Goal: Information Seeking & Learning: Learn about a topic

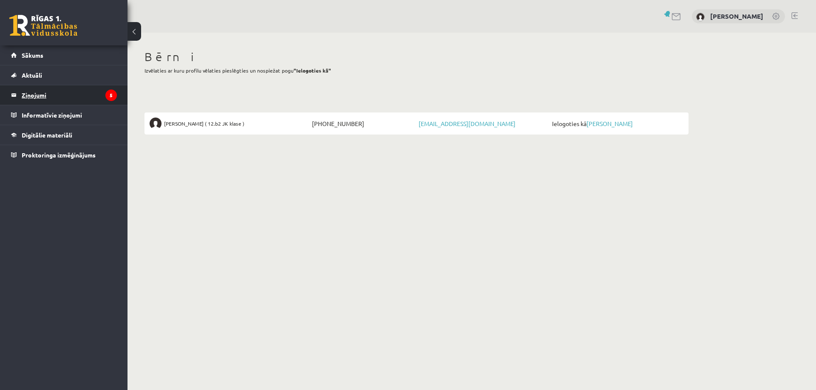
click at [45, 96] on legend "Ziņojumi 5" at bounding box center [69, 95] width 95 height 20
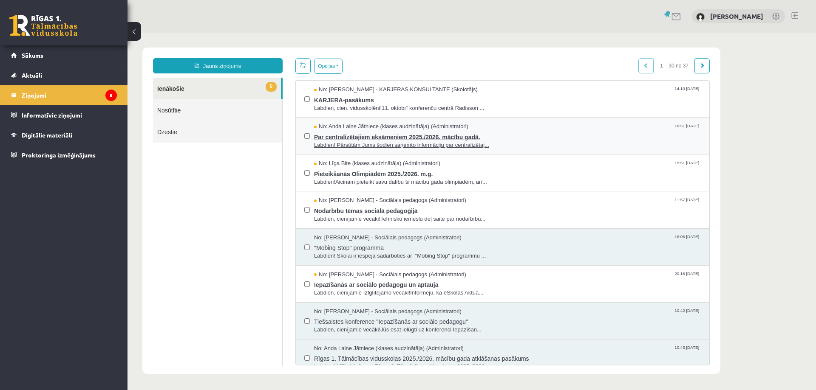
click at [353, 138] on span "Par centralizētajiem eksāmeniem 2025./2026. mācību gadā." at bounding box center [507, 136] width 387 height 11
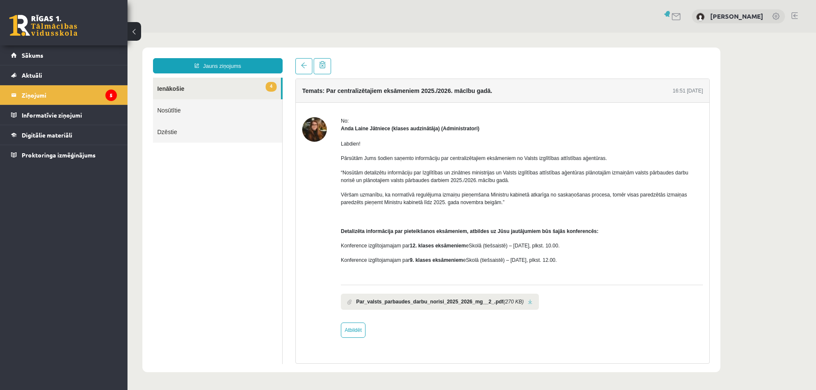
click at [462, 304] on b "Par_valsts_parbaudes_darbu_norisi_2025_2026_mg__2_.pdf" at bounding box center [429, 302] width 147 height 8
click at [528, 302] on link at bounding box center [530, 303] width 5 height 6
click at [29, 97] on legend "Ziņojumi 5" at bounding box center [69, 95] width 95 height 20
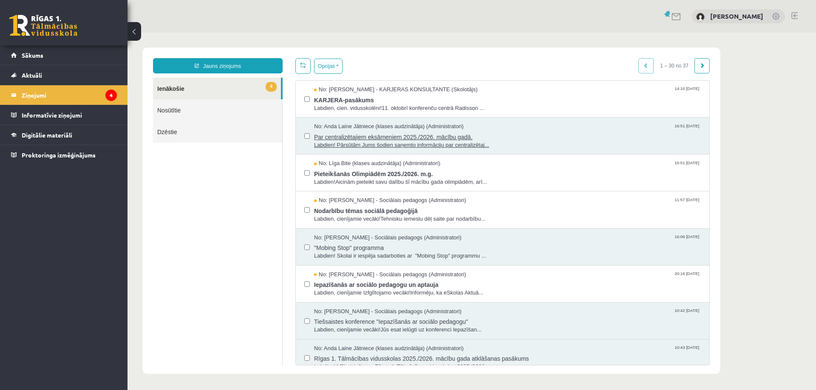
click at [413, 136] on span "Par centralizētajiem eksāmeniem 2025./2026. mācību gadā." at bounding box center [507, 136] width 387 height 11
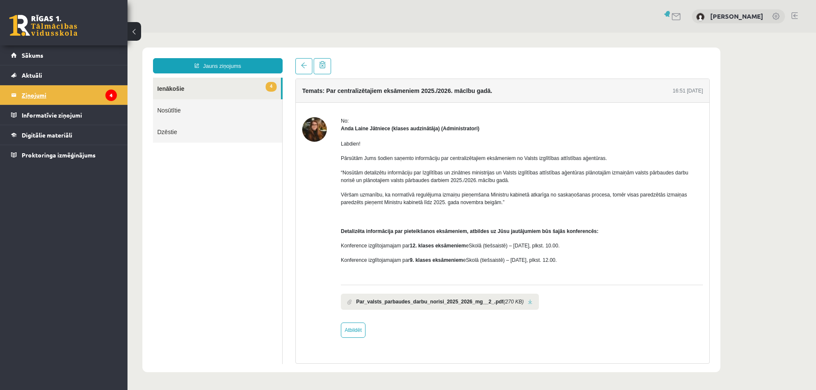
click at [35, 97] on legend "Ziņojumi 4" at bounding box center [69, 95] width 95 height 20
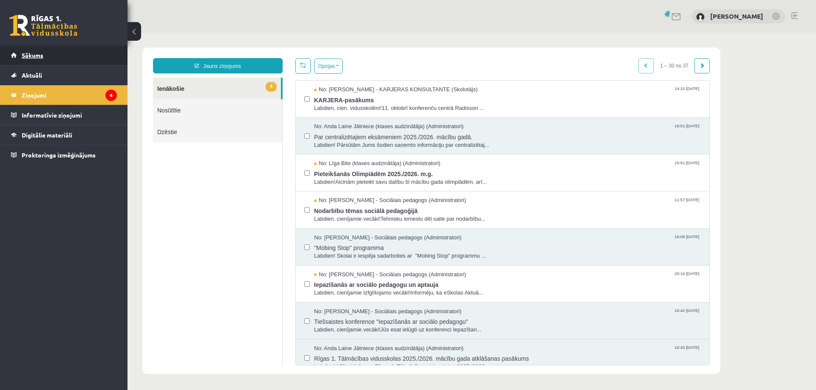
click at [37, 57] on span "Sākums" at bounding box center [33, 55] width 22 height 8
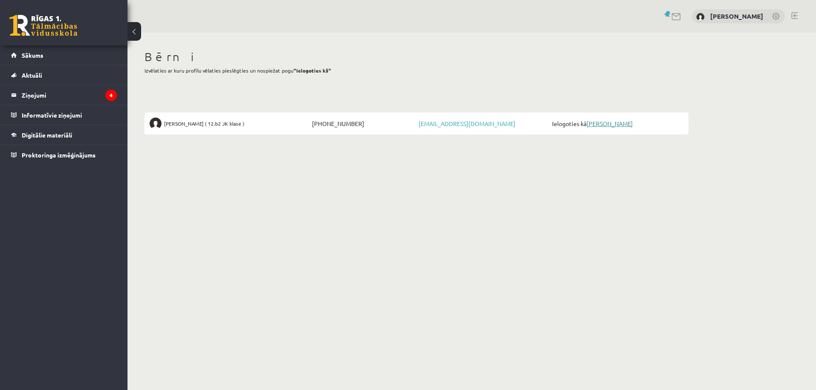
click at [612, 122] on link "[PERSON_NAME]" at bounding box center [609, 124] width 46 height 8
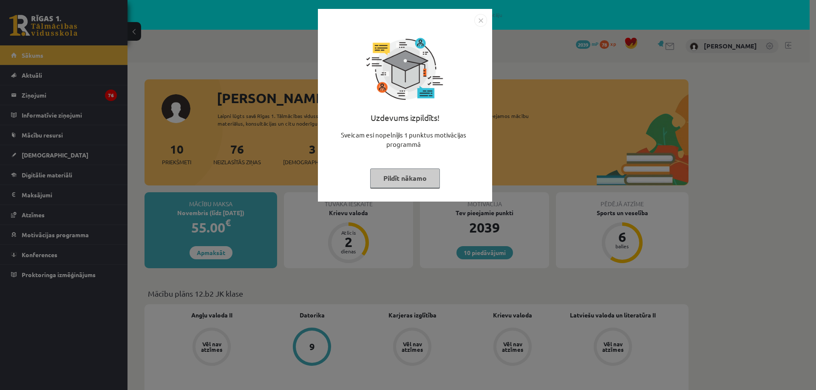
click at [418, 176] on button "Pildīt nākamo" at bounding box center [405, 179] width 70 height 20
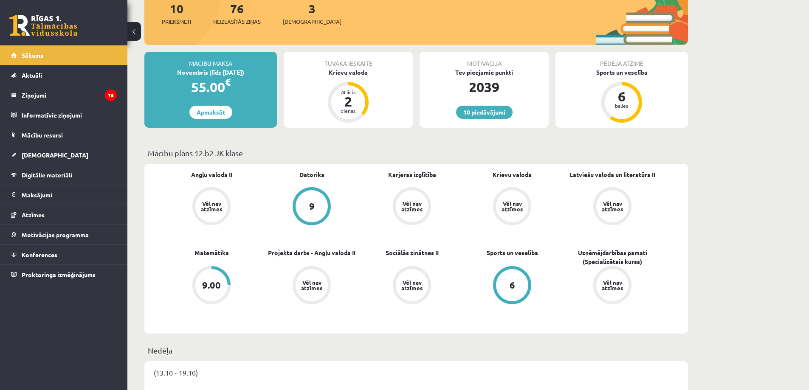
scroll to position [127, 0]
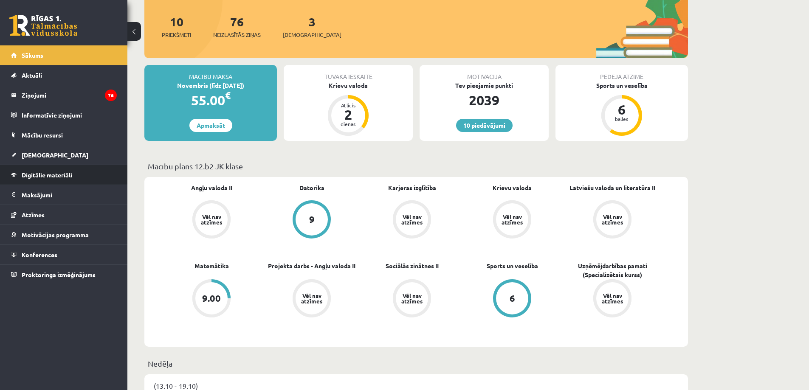
click at [38, 175] on span "Digitālie materiāli" at bounding box center [47, 175] width 51 height 8
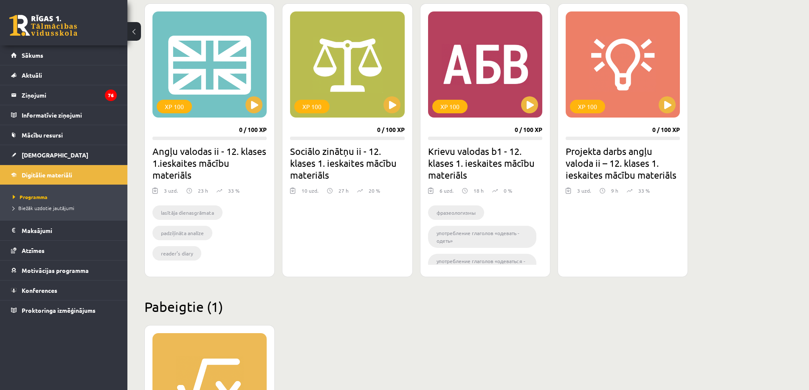
scroll to position [552, 0]
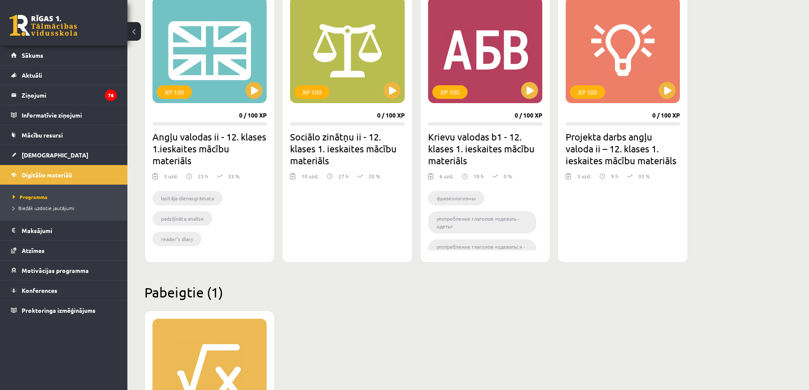
click at [620, 146] on h2 "Projekta darbs angļu valoda ii – 12. klases 1. ieskaites mācību materiāls" at bounding box center [623, 149] width 114 height 36
click at [666, 88] on button at bounding box center [667, 90] width 17 height 17
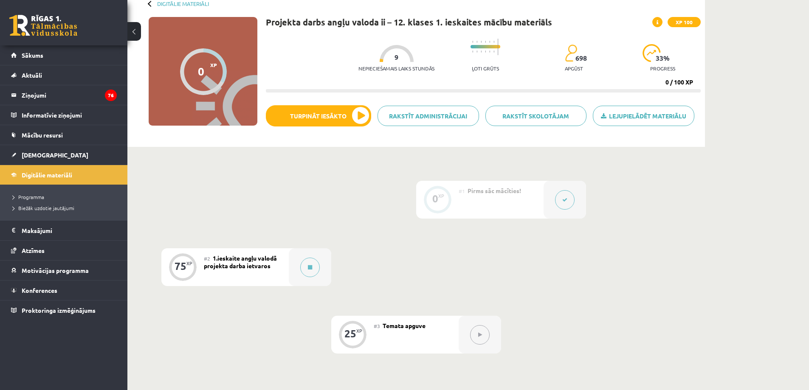
scroll to position [62, 0]
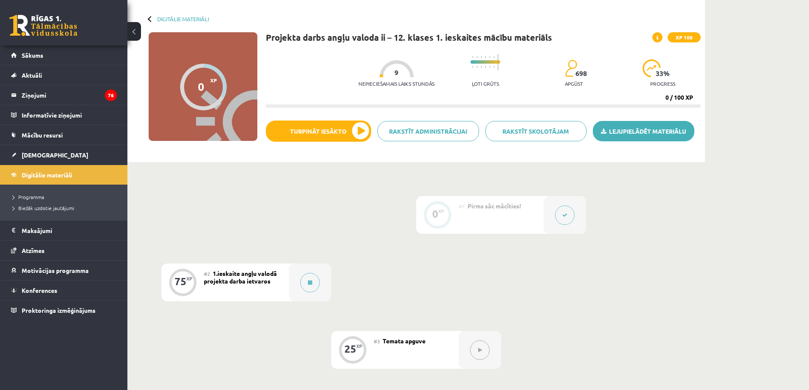
click at [621, 130] on link "Lejupielādēt materiālu" at bounding box center [644, 131] width 102 height 20
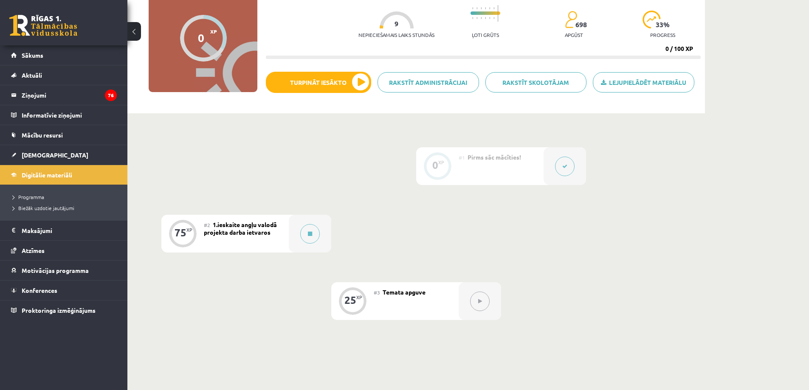
scroll to position [0, 0]
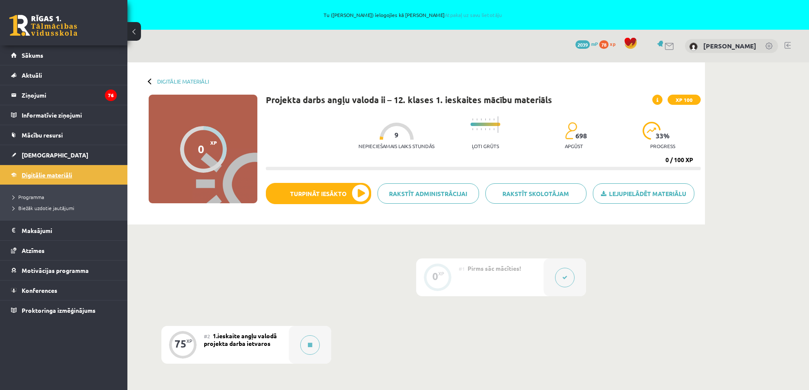
click at [59, 177] on span "Digitālie materiāli" at bounding box center [47, 175] width 51 height 8
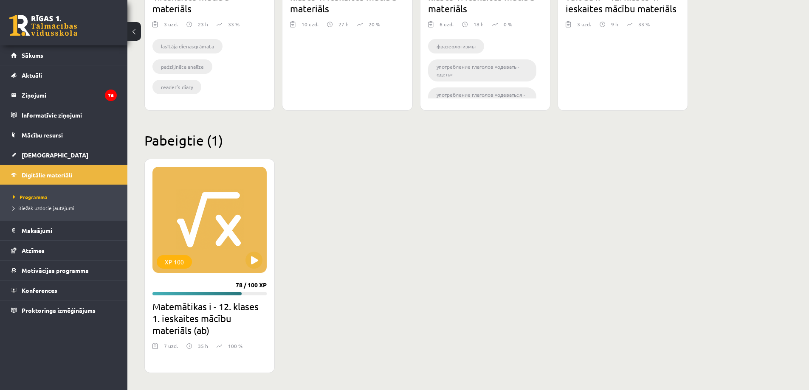
scroll to position [492, 0]
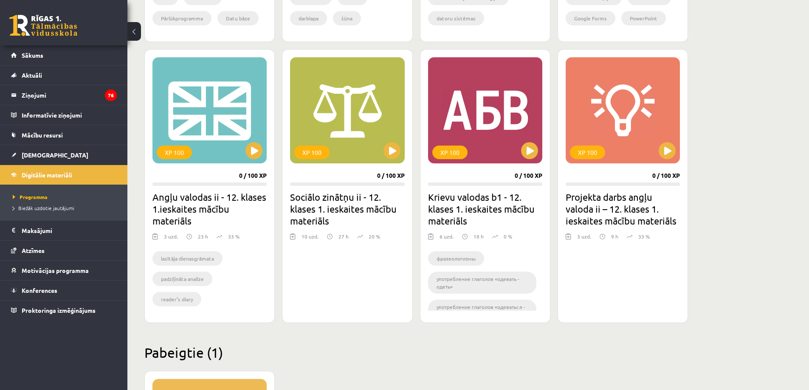
click at [477, 206] on h2 "Krievu valodas b1 - 12. klases 1. ieskaites mācību materiāls" at bounding box center [485, 209] width 114 height 36
click at [532, 151] on button at bounding box center [529, 150] width 17 height 17
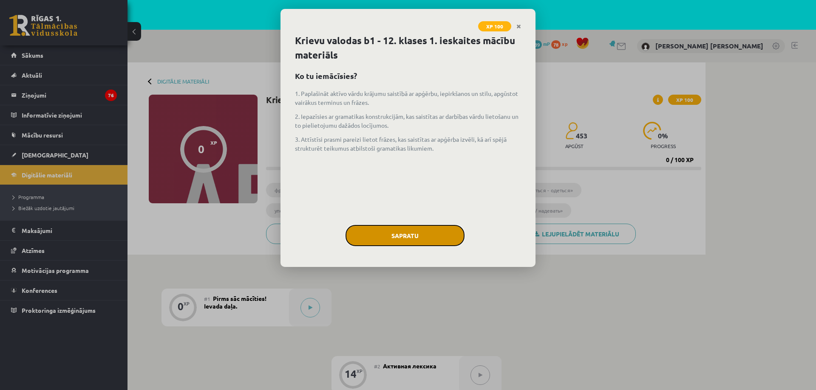
click at [396, 231] on button "Sapratu" at bounding box center [404, 235] width 119 height 21
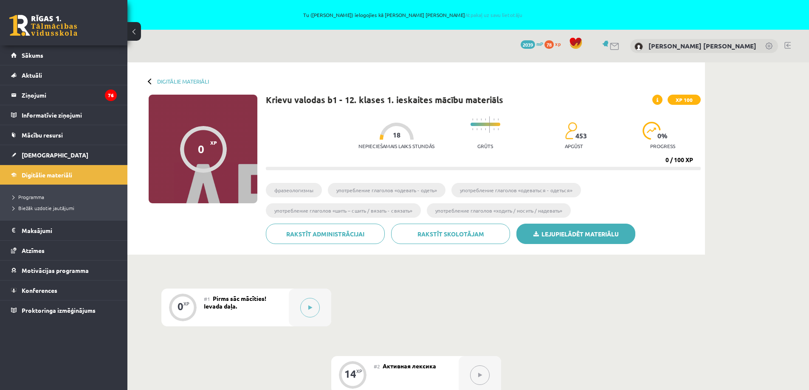
click at [560, 234] on link "Lejupielādēt materiālu" at bounding box center [576, 234] width 119 height 20
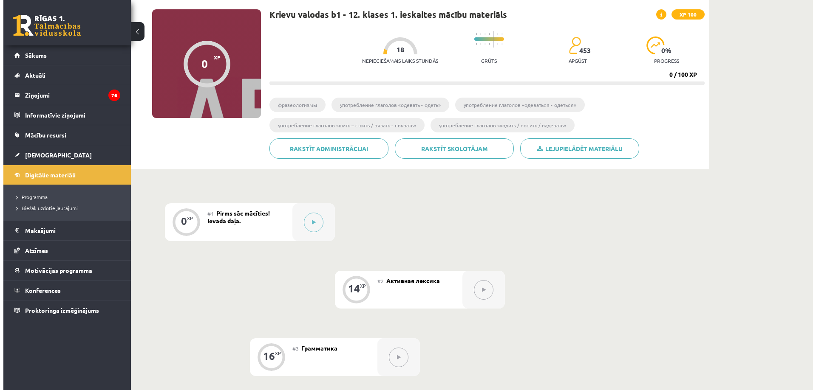
scroll to position [85, 0]
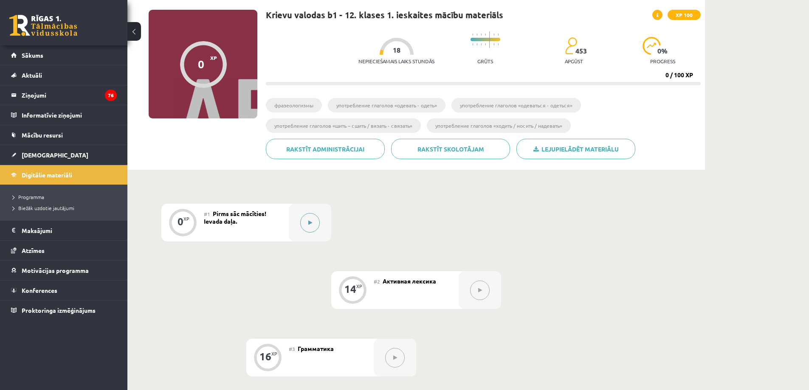
click at [308, 225] on button at bounding box center [310, 223] width 20 height 20
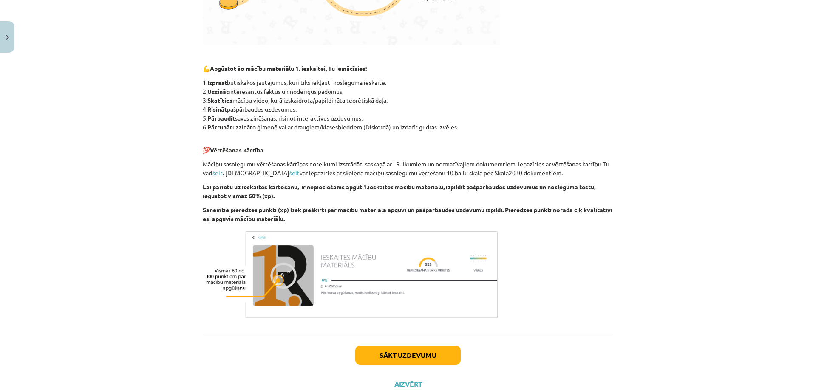
scroll to position [421, 0]
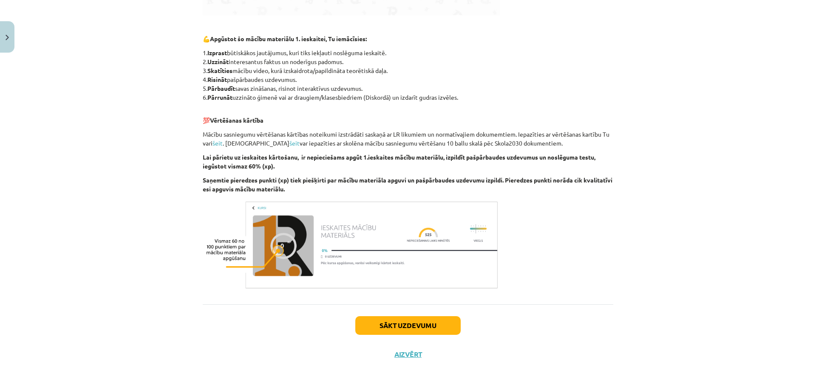
click at [401, 360] on div "Sākt uzdevumu Aizvērt" at bounding box center [408, 334] width 410 height 59
click at [400, 357] on button "Aizvērt" at bounding box center [408, 355] width 32 height 8
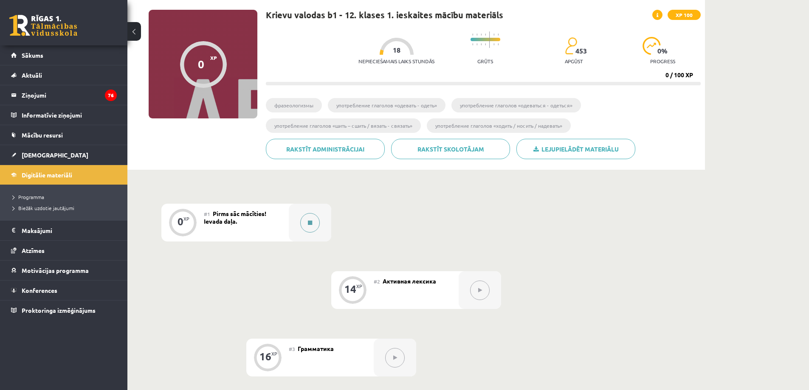
click at [310, 221] on icon at bounding box center [310, 223] width 4 height 5
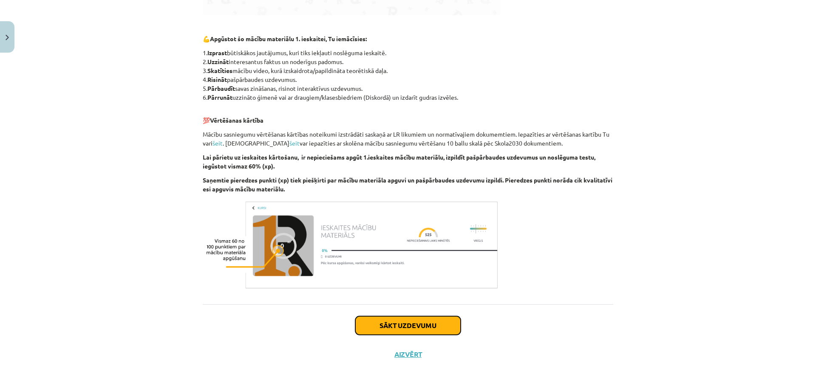
click at [384, 323] on button "Sākt uzdevumu" at bounding box center [407, 326] width 105 height 19
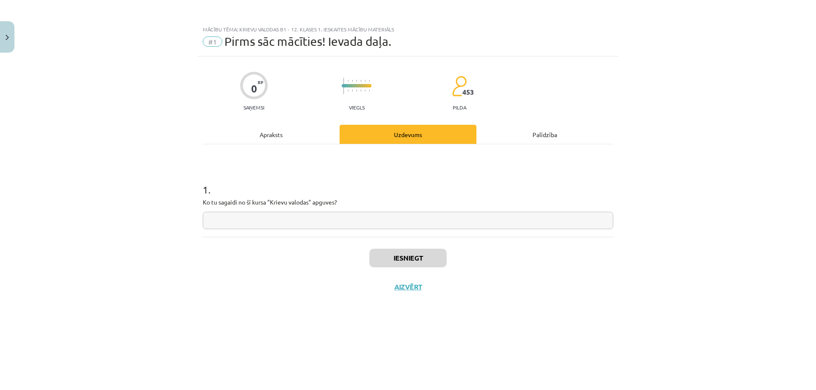
scroll to position [0, 0]
click at [228, 224] on input "text" at bounding box center [408, 220] width 410 height 17
type input "*********"
click at [410, 260] on button "Iesniegt" at bounding box center [407, 258] width 77 height 19
click at [393, 294] on button "Nākamā nodarbība" at bounding box center [407, 293] width 83 height 20
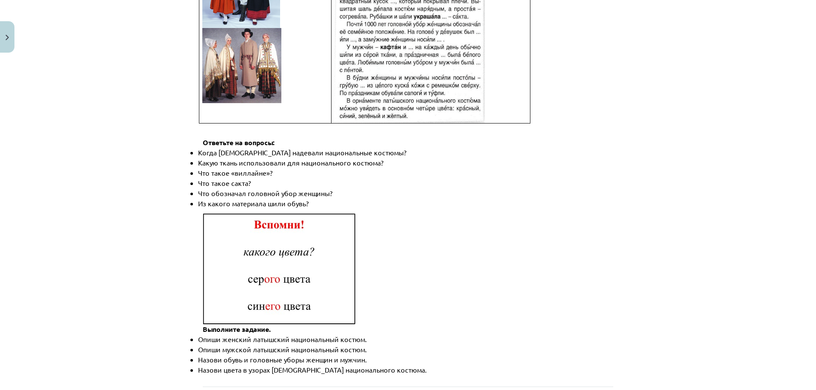
scroll to position [1177, 0]
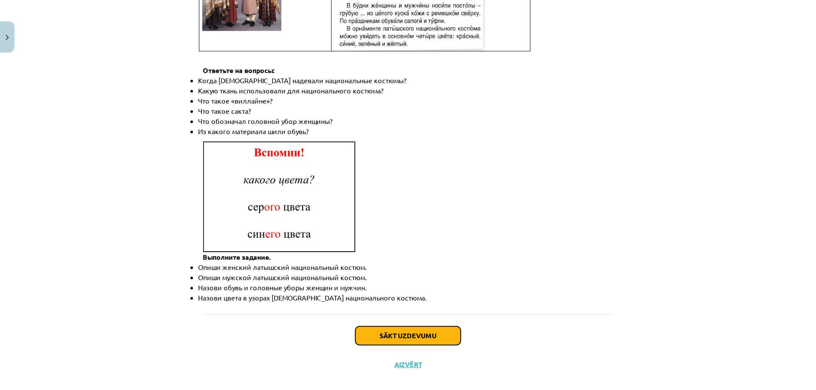
click at [411, 328] on button "Sākt uzdevumu" at bounding box center [407, 336] width 105 height 19
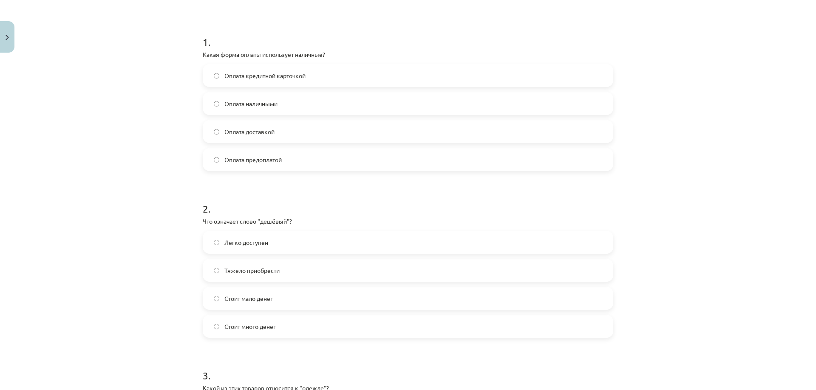
scroll to position [149, 0]
drag, startPoint x: 257, startPoint y: 221, endPoint x: 286, endPoint y: 223, distance: 28.5
click at [286, 223] on p "Что означает слово "дешёвый"?" at bounding box center [408, 220] width 410 height 9
copy p "дешёвый"
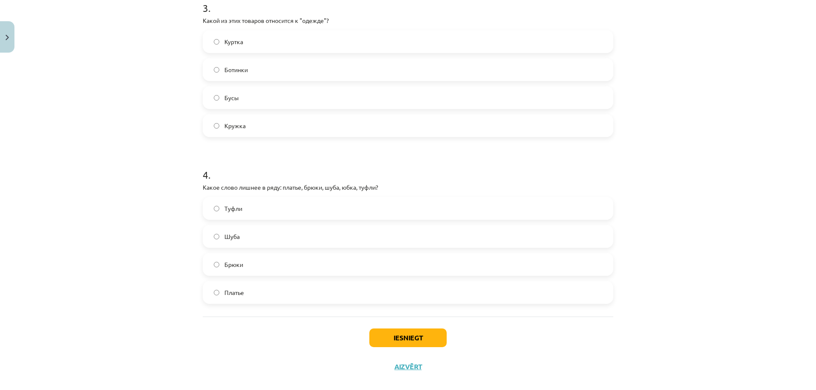
scroll to position [528, 0]
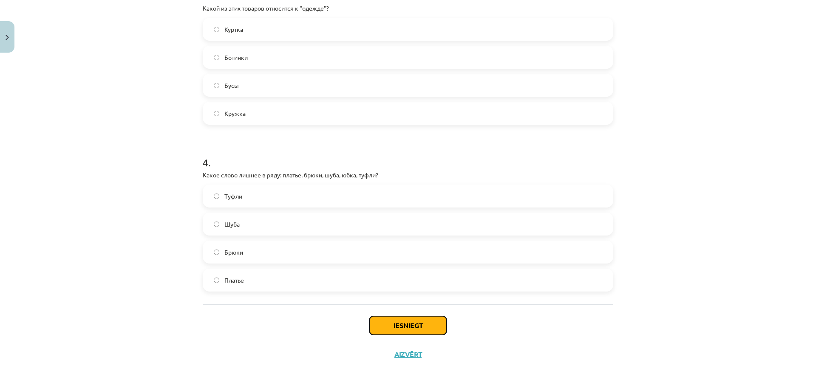
click at [399, 326] on button "Iesniegt" at bounding box center [407, 326] width 77 height 19
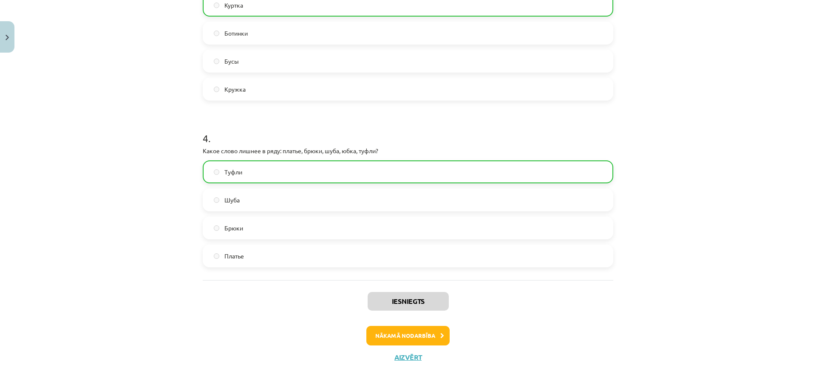
scroll to position [555, 0]
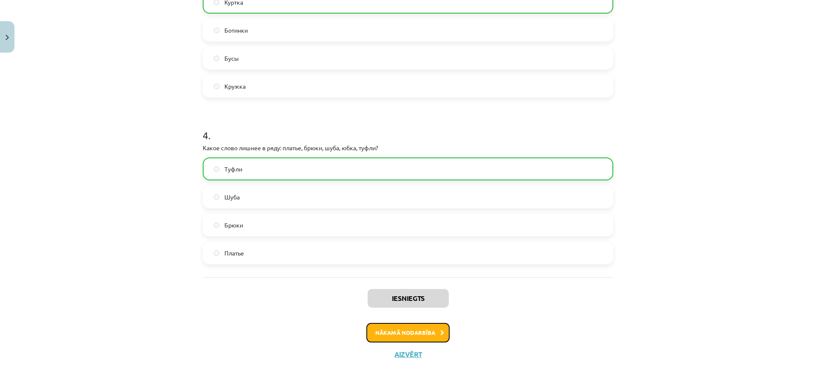
click at [386, 332] on button "Nākamā nodarbība" at bounding box center [407, 333] width 83 height 20
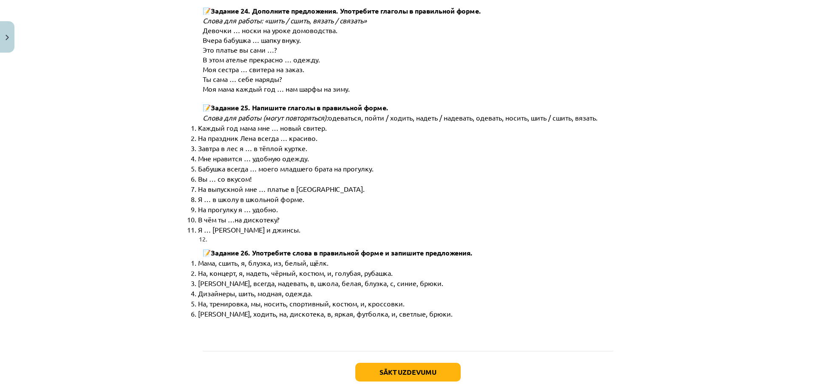
scroll to position [4290, 0]
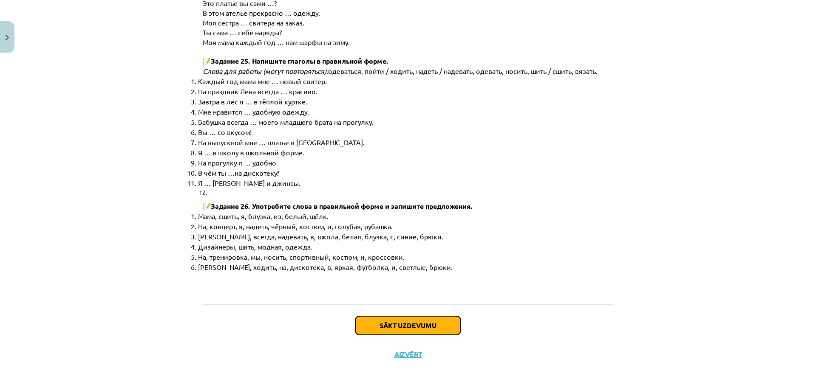
click at [393, 328] on button "Sākt uzdevumu" at bounding box center [407, 326] width 105 height 19
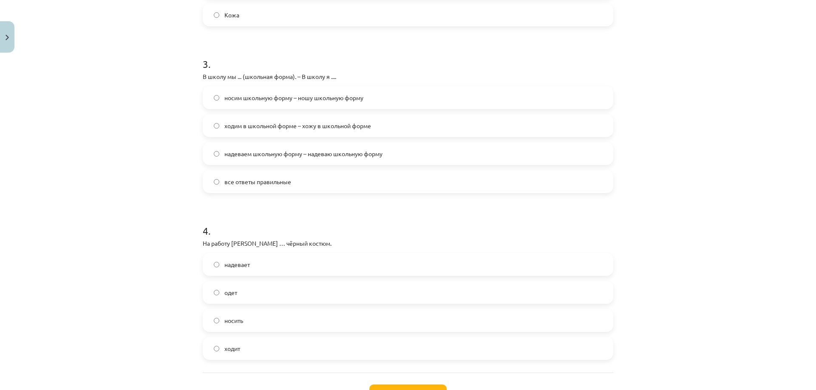
scroll to position [489, 0]
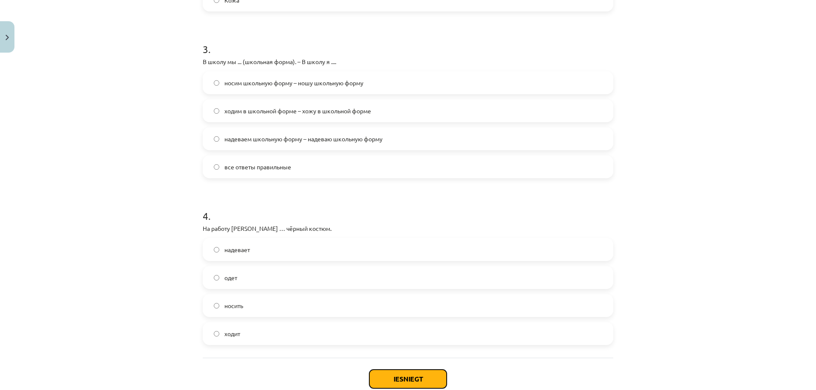
click at [396, 377] on button "Iesniegt" at bounding box center [407, 379] width 77 height 19
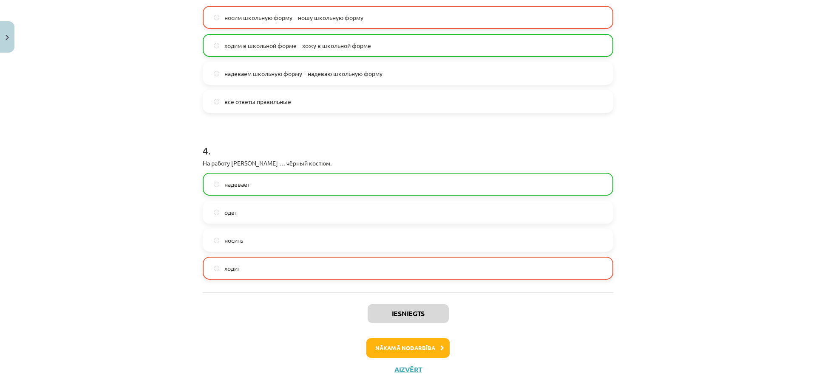
scroll to position [569, 0]
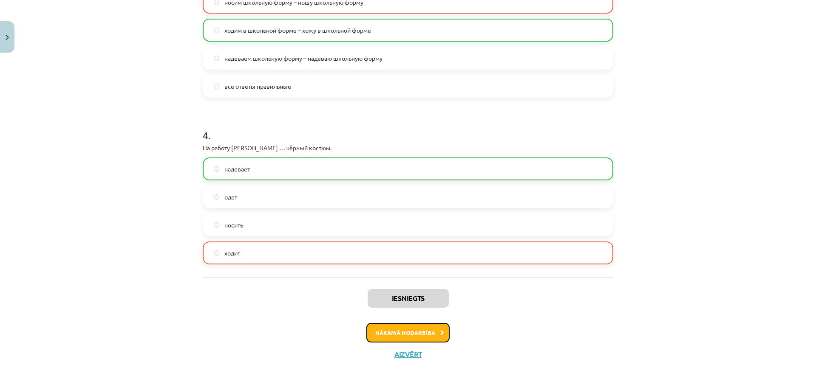
click at [409, 335] on button "Nākamā nodarbība" at bounding box center [407, 333] width 83 height 20
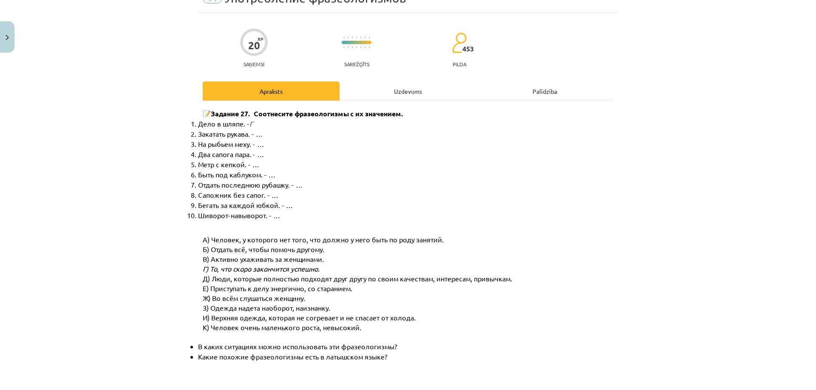
scroll to position [21, 0]
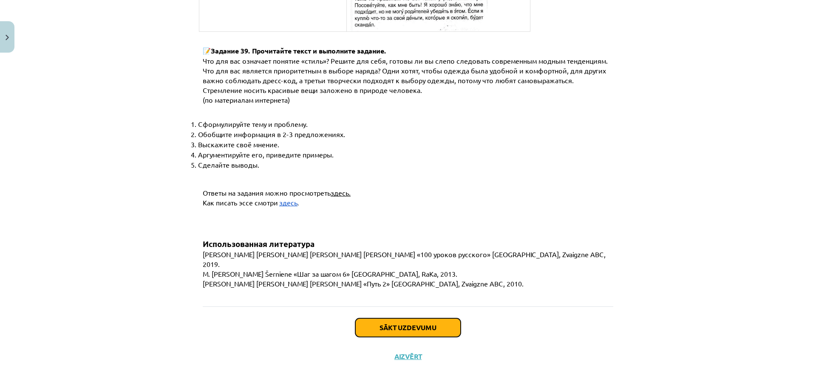
click at [400, 326] on button "Sākt uzdevumu" at bounding box center [407, 328] width 105 height 19
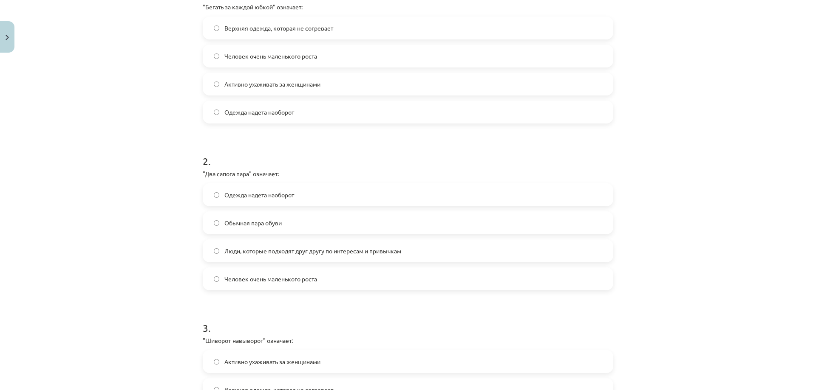
scroll to position [276, 0]
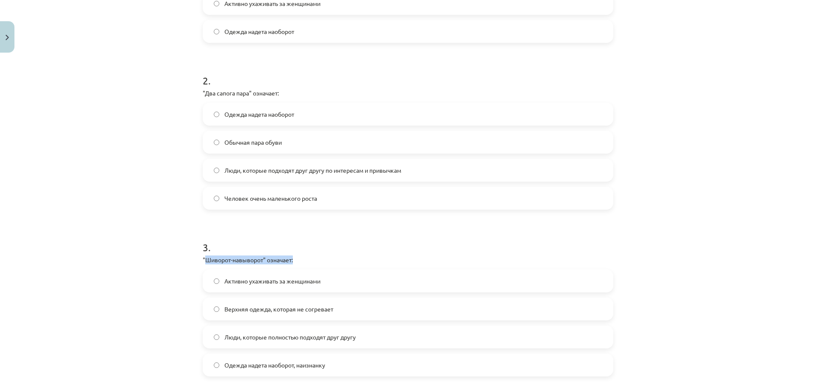
drag, startPoint x: 203, startPoint y: 259, endPoint x: 291, endPoint y: 257, distance: 88.8
click at [291, 257] on p ""Шиворот-навыворот" означает:" at bounding box center [408, 260] width 410 height 9
copy p "Шиворот-навыворот" означает:"
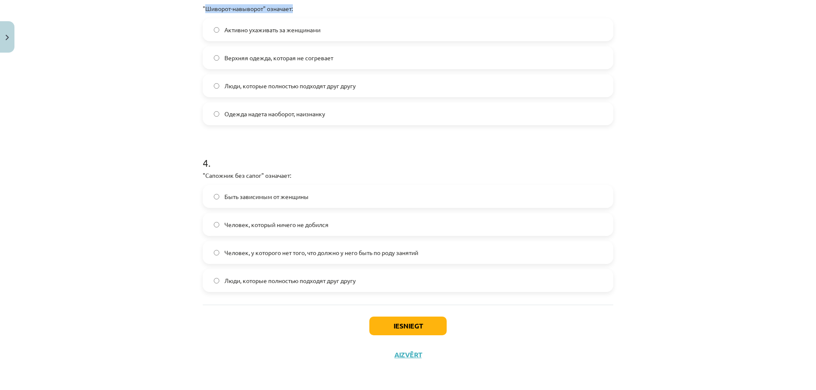
scroll to position [528, 0]
click at [400, 328] on button "Iesniegt" at bounding box center [407, 326] width 77 height 19
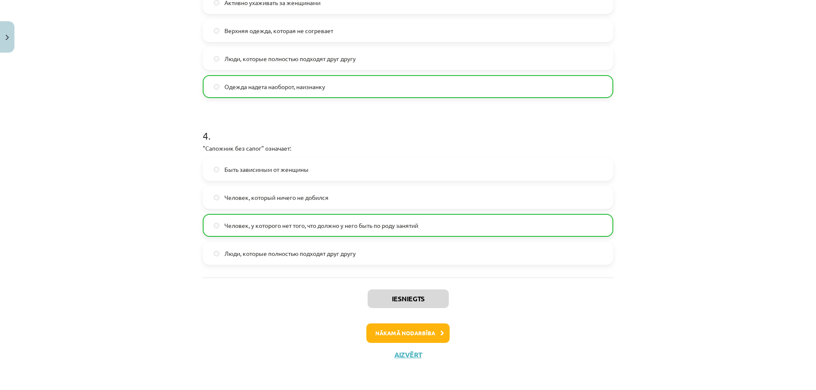
scroll to position [555, 0]
click at [399, 336] on button "Nākamā nodarbība" at bounding box center [407, 333] width 83 height 20
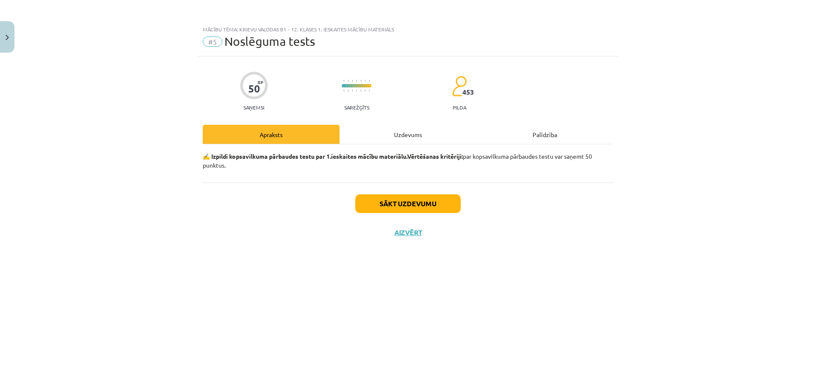
scroll to position [0, 0]
click at [414, 203] on button "Sākt uzdevumu" at bounding box center [407, 204] width 105 height 19
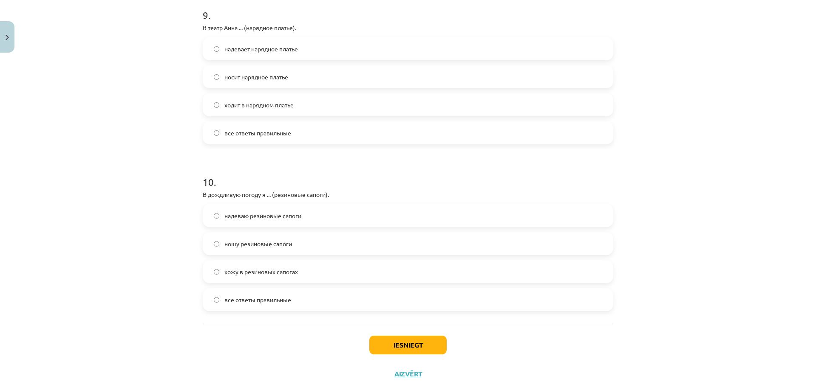
scroll to position [1530, 0]
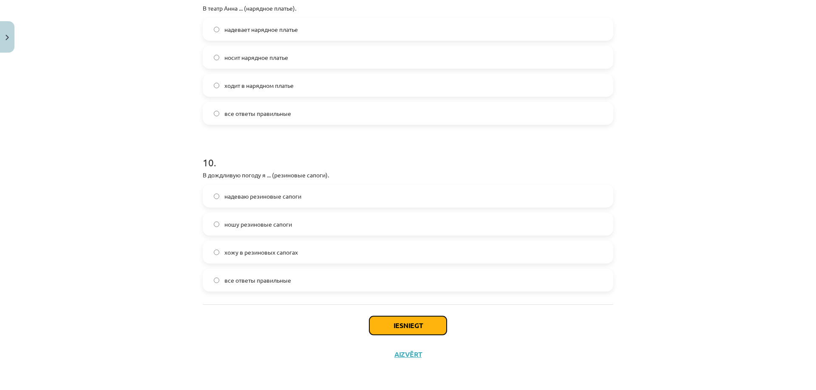
click at [404, 324] on button "Iesniegt" at bounding box center [407, 326] width 77 height 19
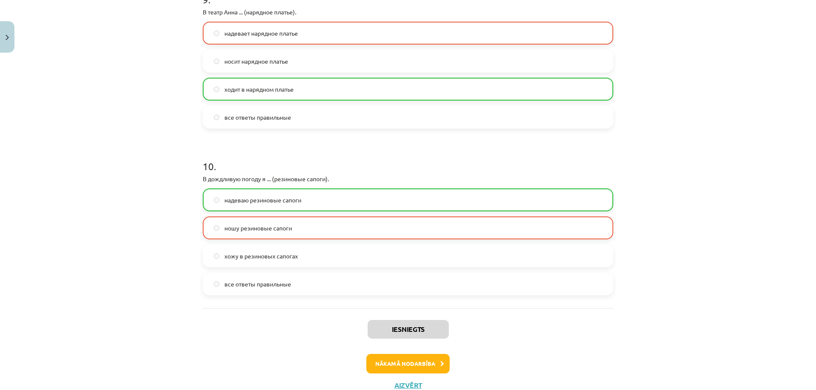
scroll to position [1557, 0]
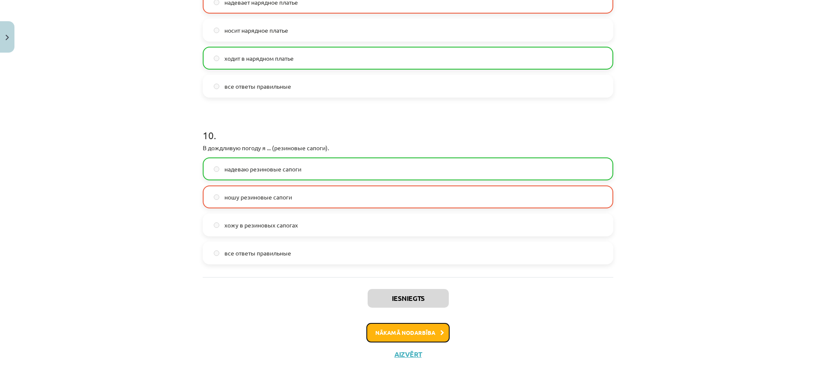
click at [414, 338] on button "Nākamā nodarbība" at bounding box center [407, 333] width 83 height 20
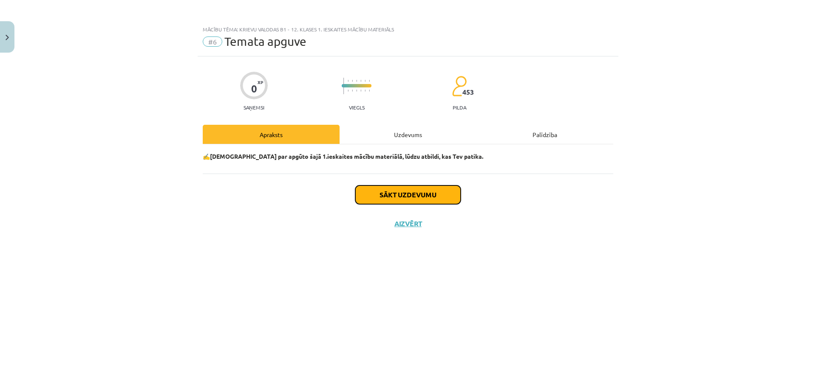
click at [400, 197] on button "Sākt uzdevumu" at bounding box center [407, 195] width 105 height 19
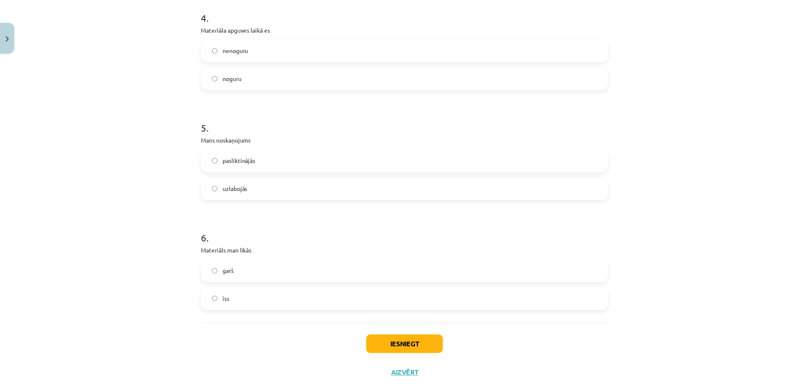
scroll to position [637, 0]
click at [397, 348] on button "Iesniegt" at bounding box center [407, 344] width 77 height 19
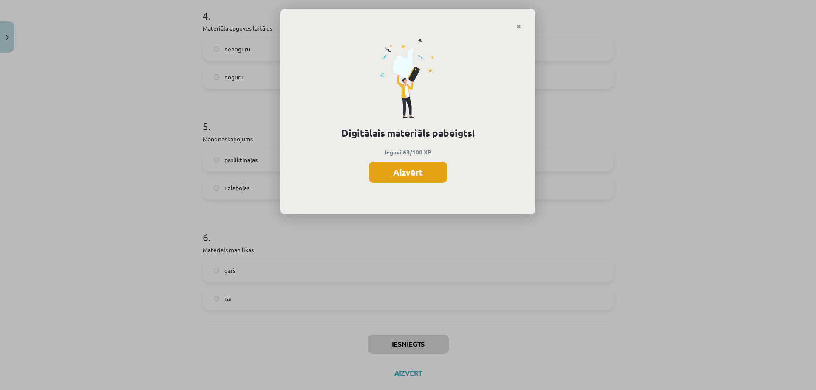
click at [397, 173] on button "Aizvērt" at bounding box center [408, 172] width 78 height 21
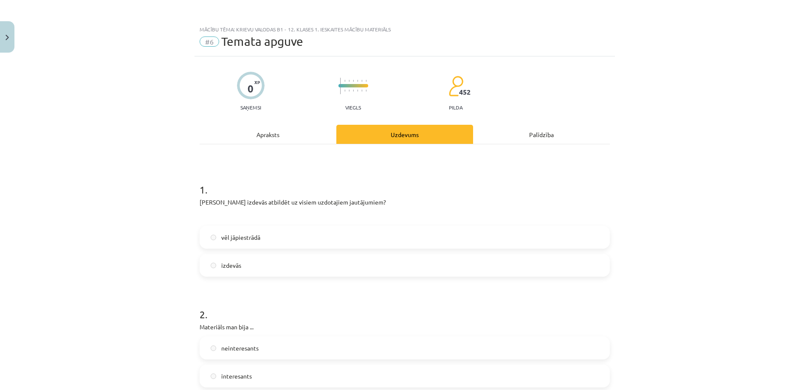
scroll to position [0, 0]
click at [421, 134] on div "Uzdevums" at bounding box center [404, 134] width 137 height 19
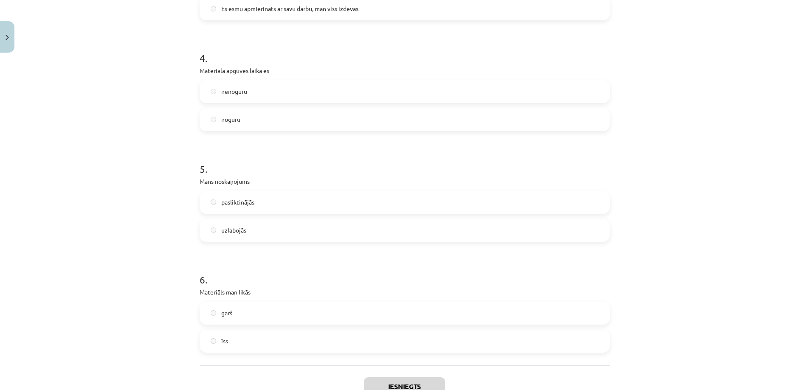
scroll to position [656, 0]
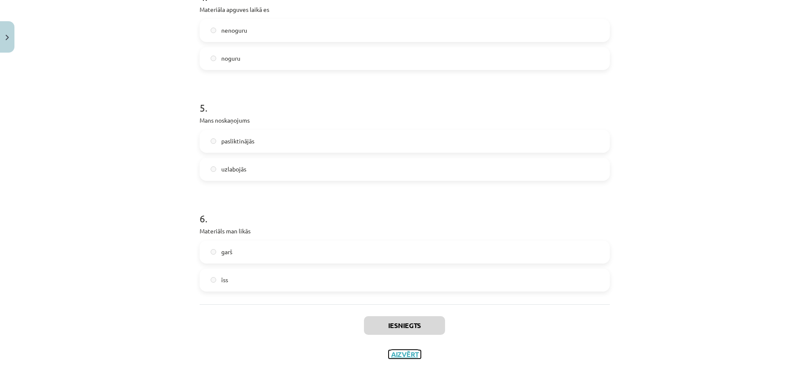
click at [401, 353] on button "Aizvērt" at bounding box center [405, 355] width 32 height 8
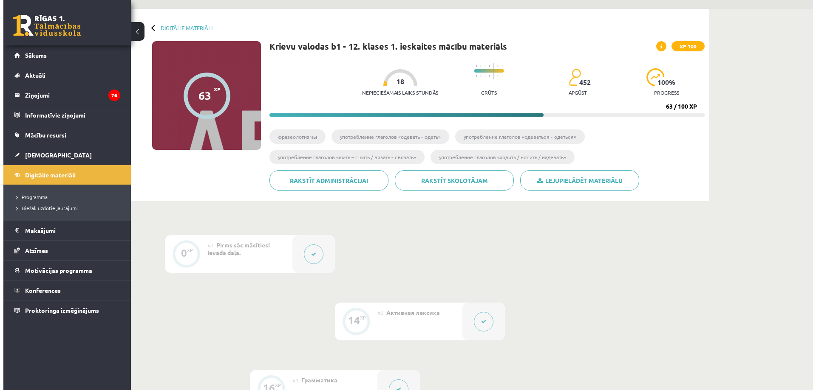
scroll to position [170, 0]
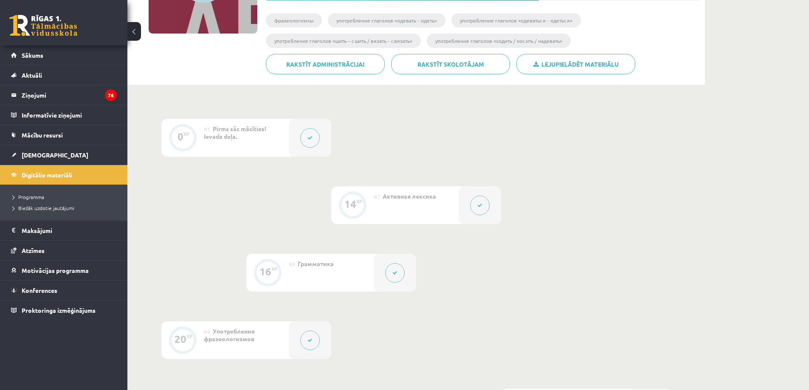
click at [352, 206] on div "14" at bounding box center [351, 205] width 12 height 8
click at [461, 202] on div at bounding box center [480, 206] width 42 height 38
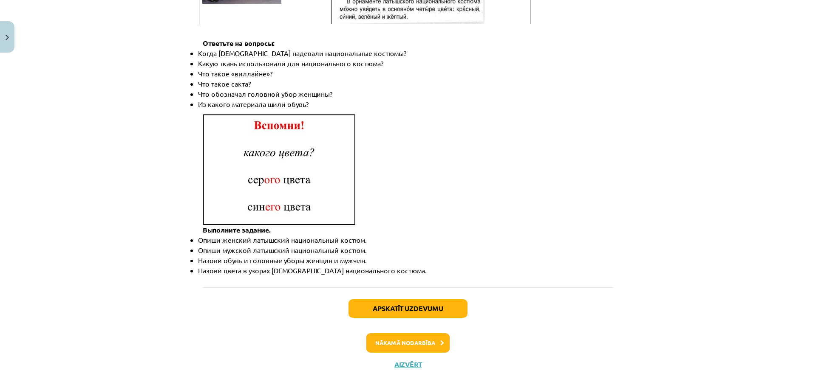
scroll to position [1034, 0]
